Goal: Task Accomplishment & Management: Complete application form

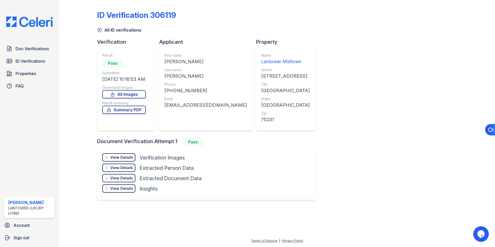
drag, startPoint x: 33, startPoint y: 52, endPoint x: 85, endPoint y: 21, distance: 60.2
click at [33, 52] on span "Doc Verifications" at bounding box center [32, 49] width 33 height 6
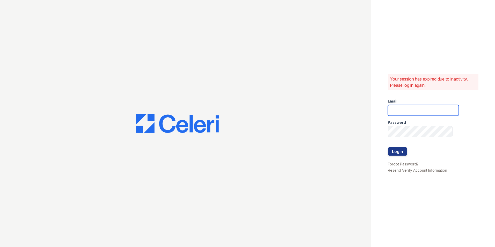
type input "[EMAIL_ADDRESS][DOMAIN_NAME]"
